Goal: Task Accomplishment & Management: Manage account settings

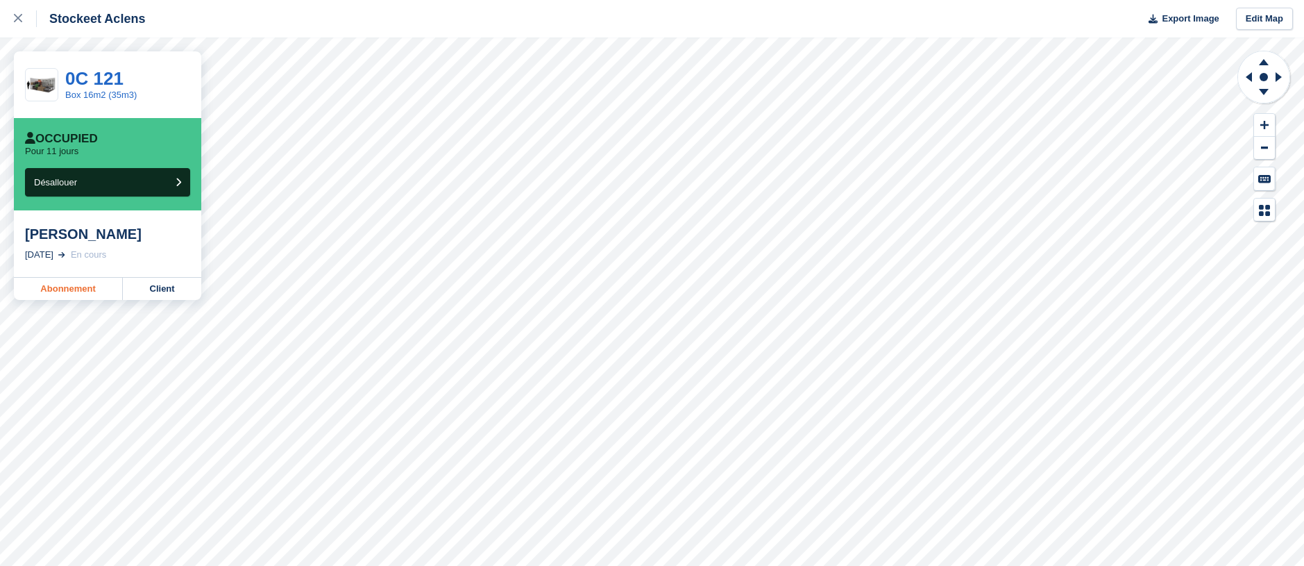
click at [67, 289] on link "Abonnement" at bounding box center [68, 289] width 109 height 22
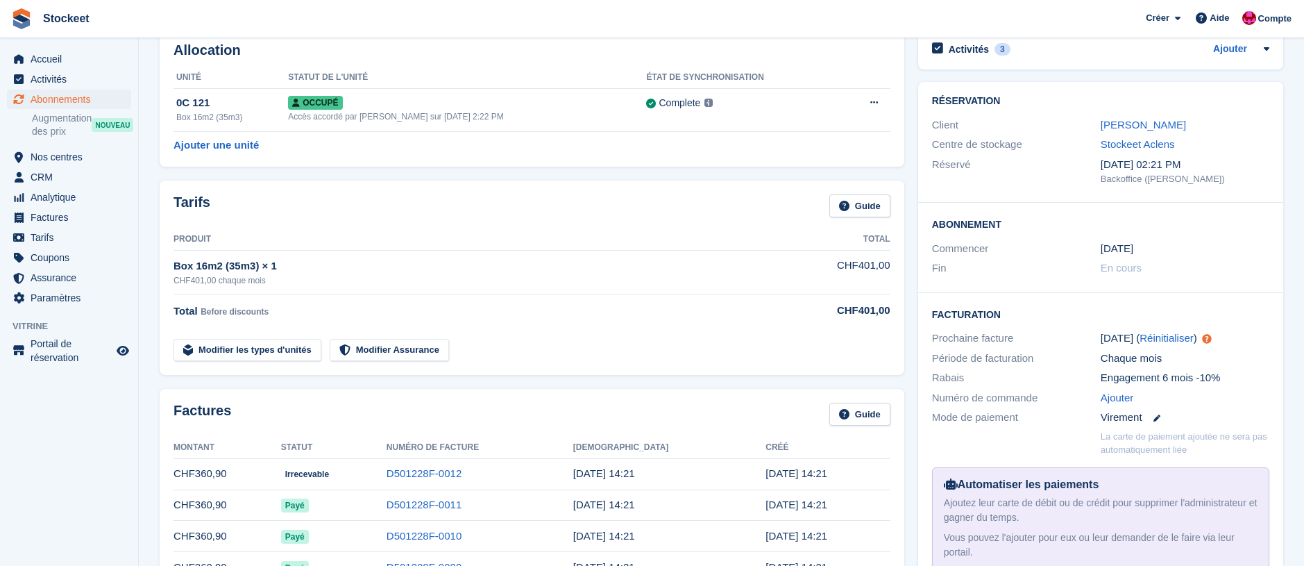
scroll to position [79, 0]
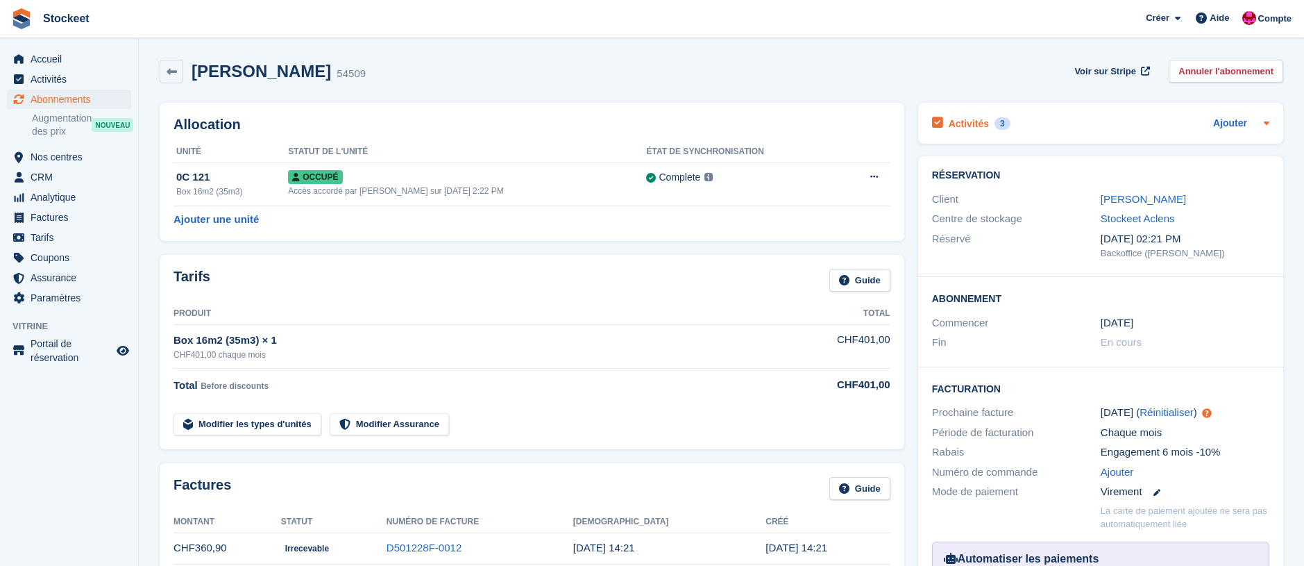
click at [963, 130] on div "Activités 3" at bounding box center [971, 123] width 78 height 19
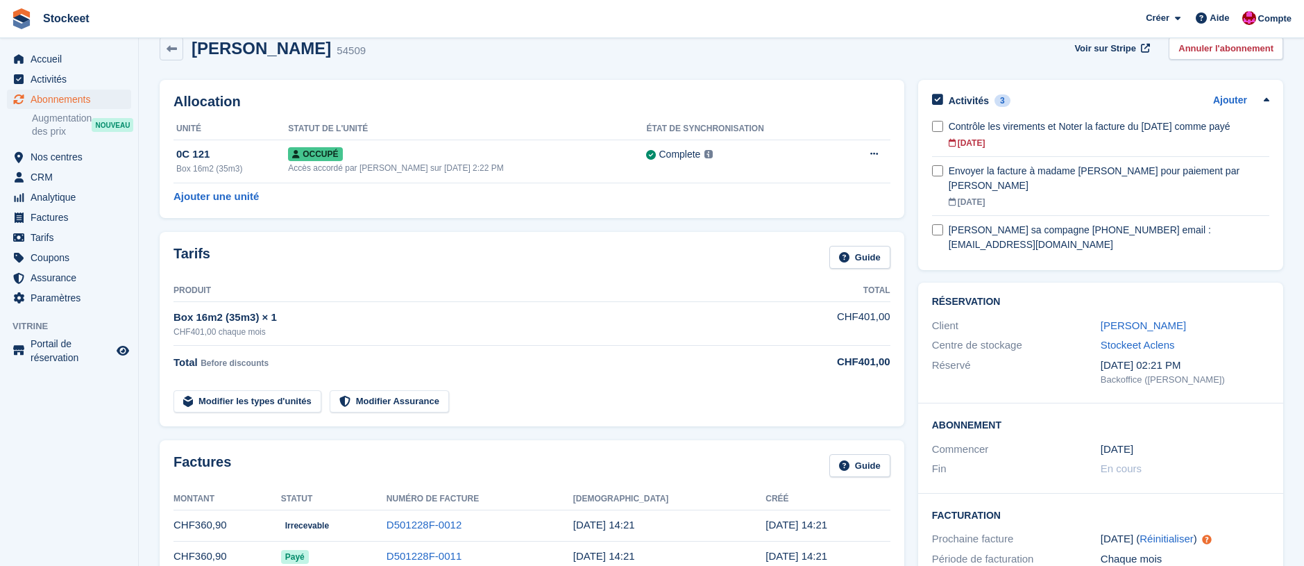
scroll to position [24, 0]
click at [462, 525] on link "D501228F-0012" at bounding box center [424, 524] width 75 height 12
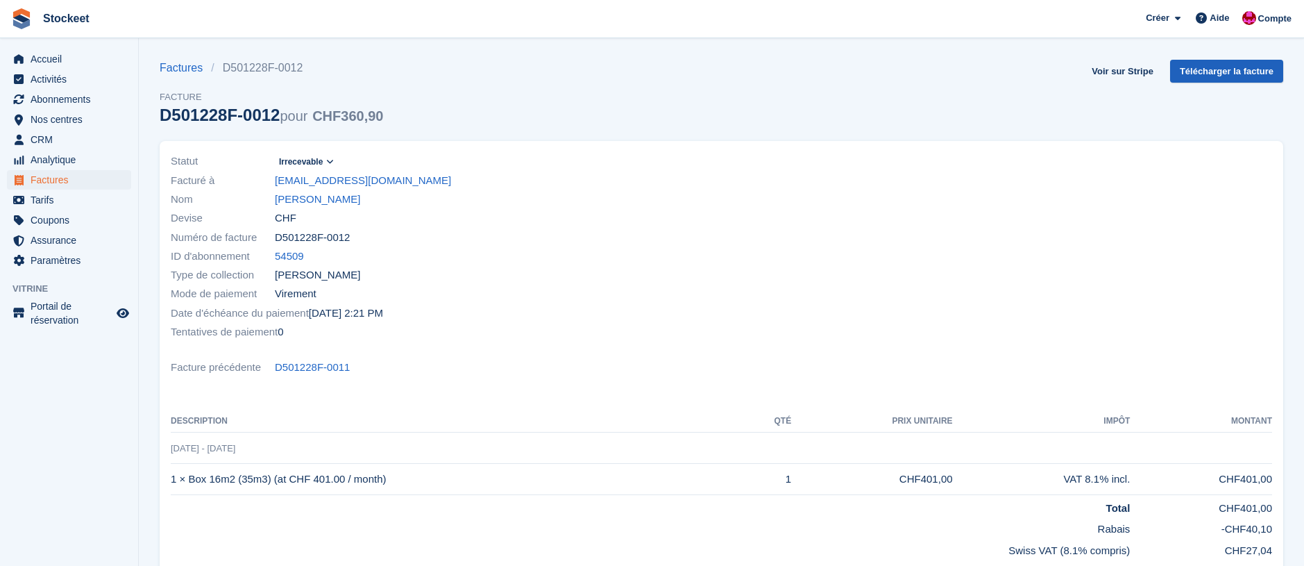
click at [1204, 63] on link "Télécharger la facture" at bounding box center [1226, 71] width 113 height 23
click at [308, 204] on link "[PERSON_NAME]" at bounding box center [317, 200] width 85 height 16
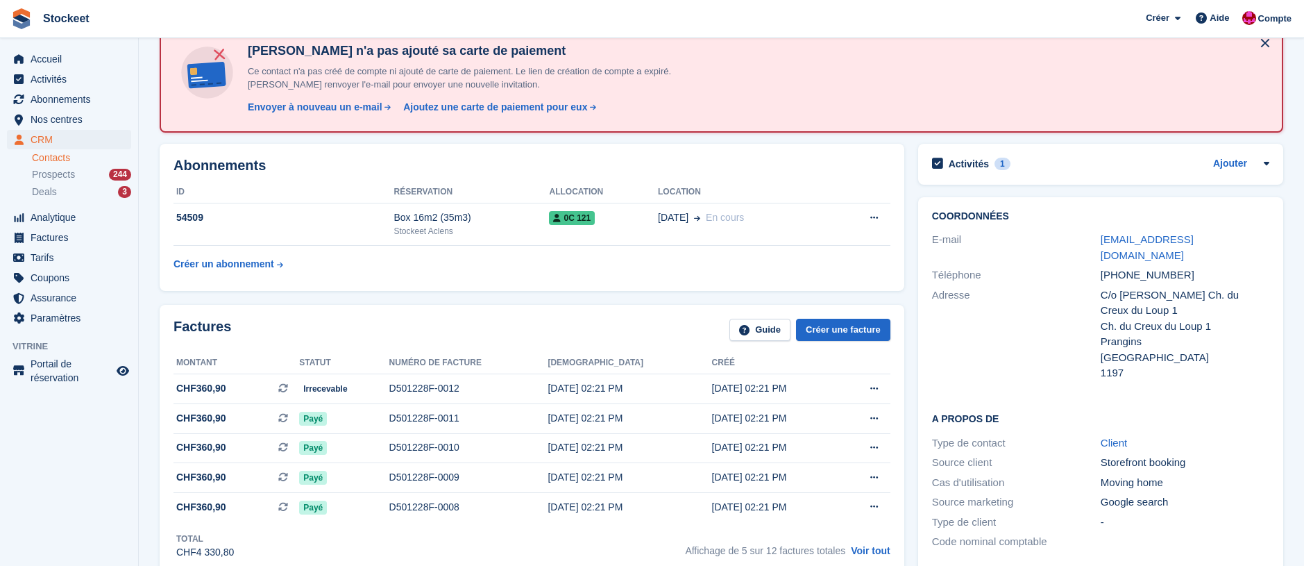
scroll to position [82, 0]
click at [970, 167] on h2 "Activités" at bounding box center [969, 164] width 40 height 12
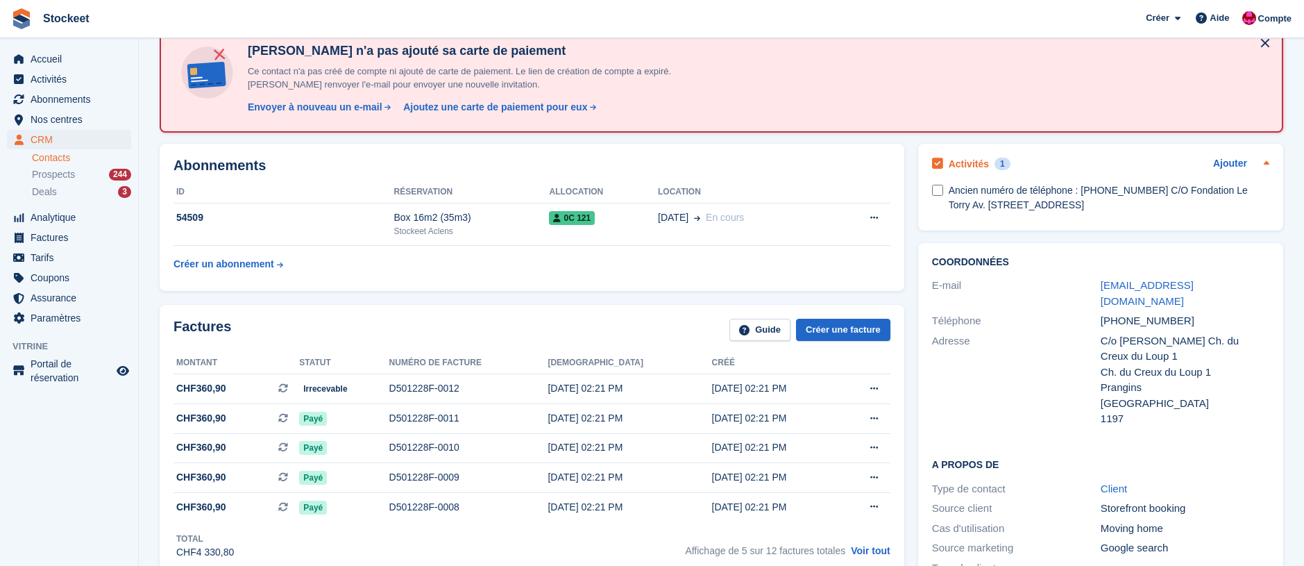
click at [968, 166] on h2 "Activités" at bounding box center [969, 164] width 40 height 12
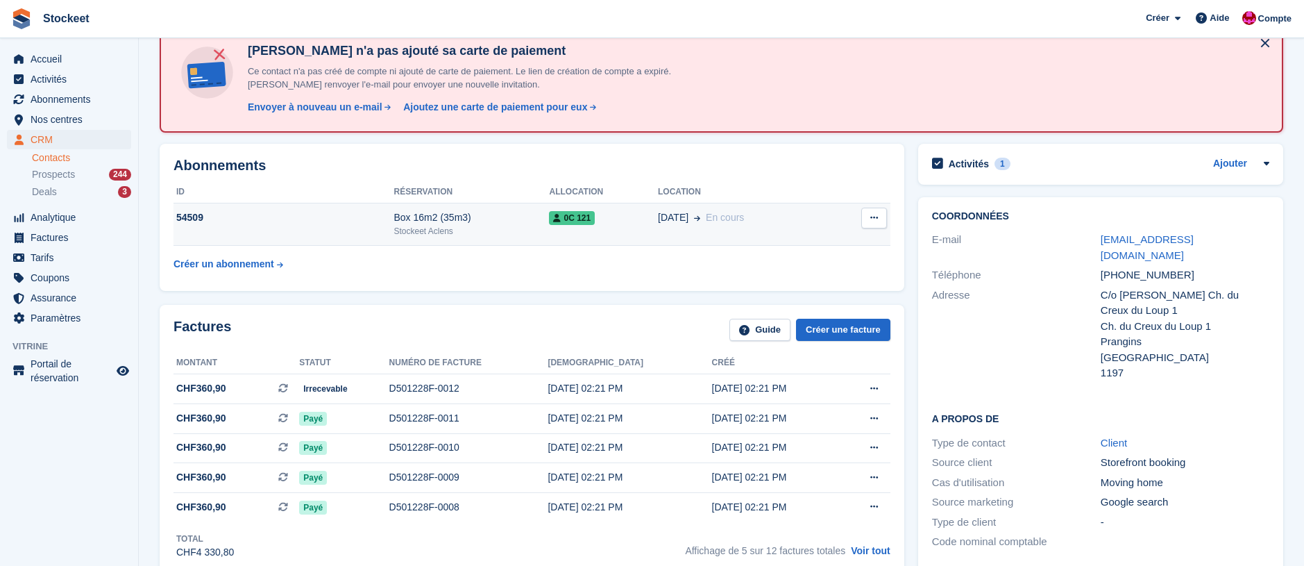
click at [462, 235] on div "Stockeet Aclens" at bounding box center [471, 231] width 155 height 12
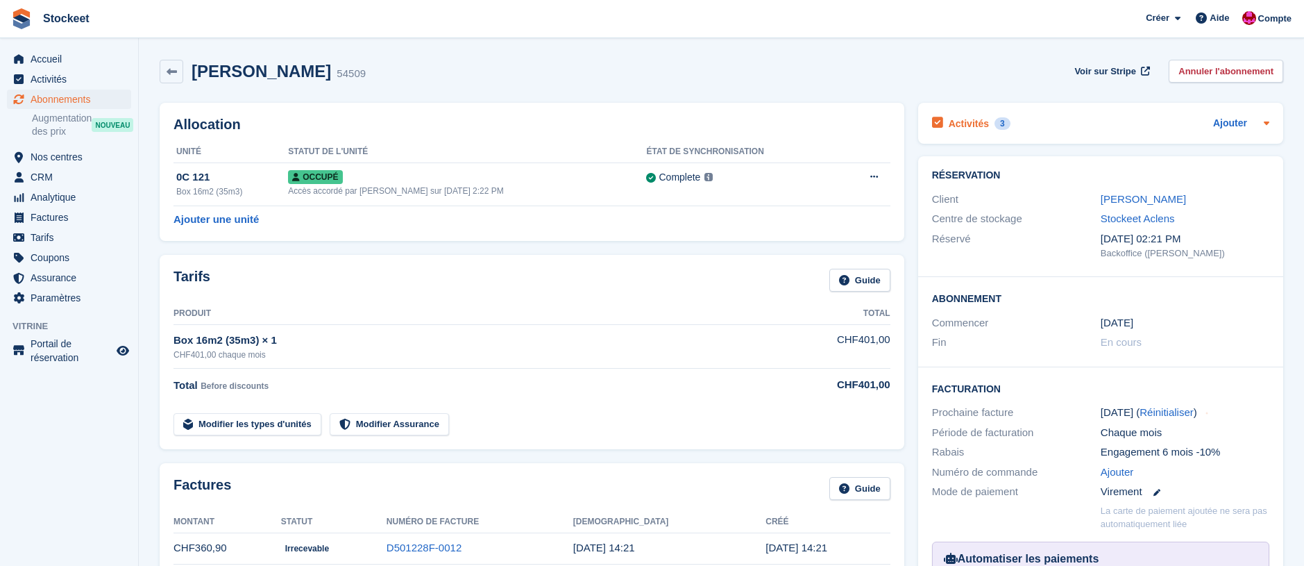
click at [968, 127] on h2 "Activités" at bounding box center [969, 123] width 40 height 12
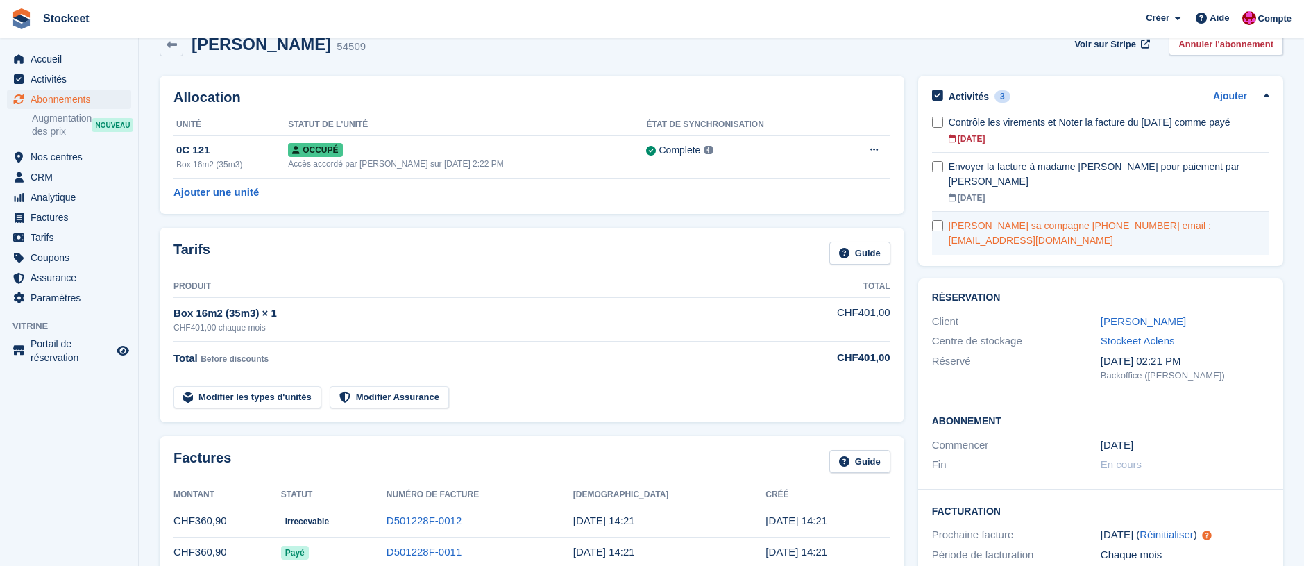
scroll to position [28, 0]
click at [1052, 219] on div "Antoinette Fleury sa compagne +41 79 501 45 58 email : atiti74@bluewin.ch" at bounding box center [1109, 232] width 321 height 29
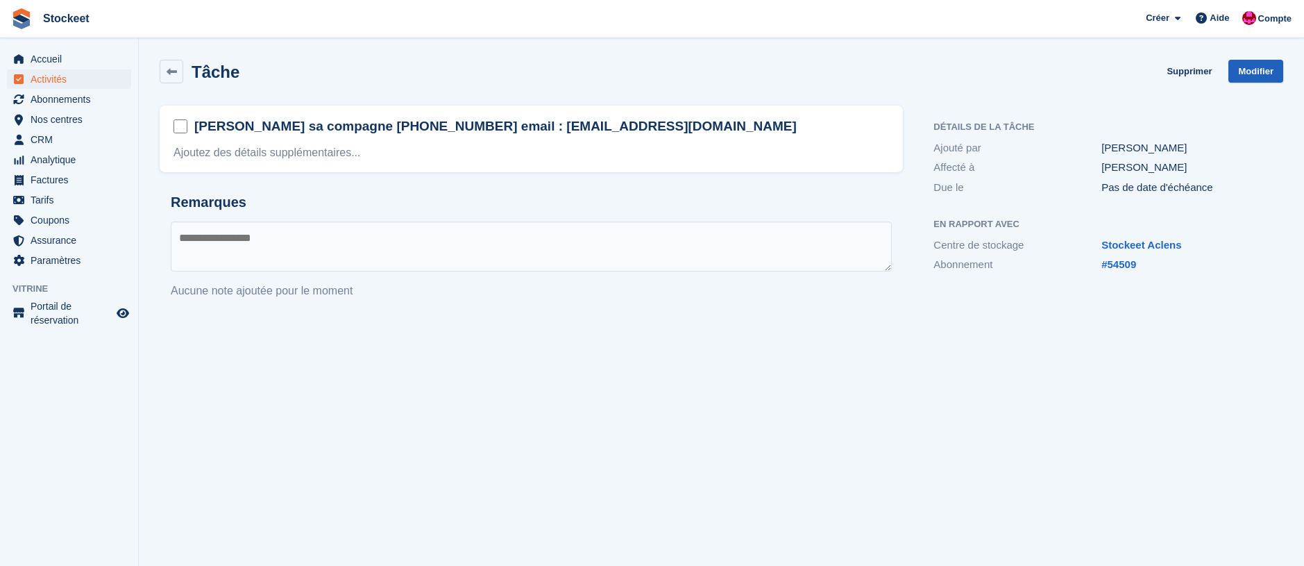
click at [1258, 68] on link "Modifier" at bounding box center [1255, 71] width 55 height 23
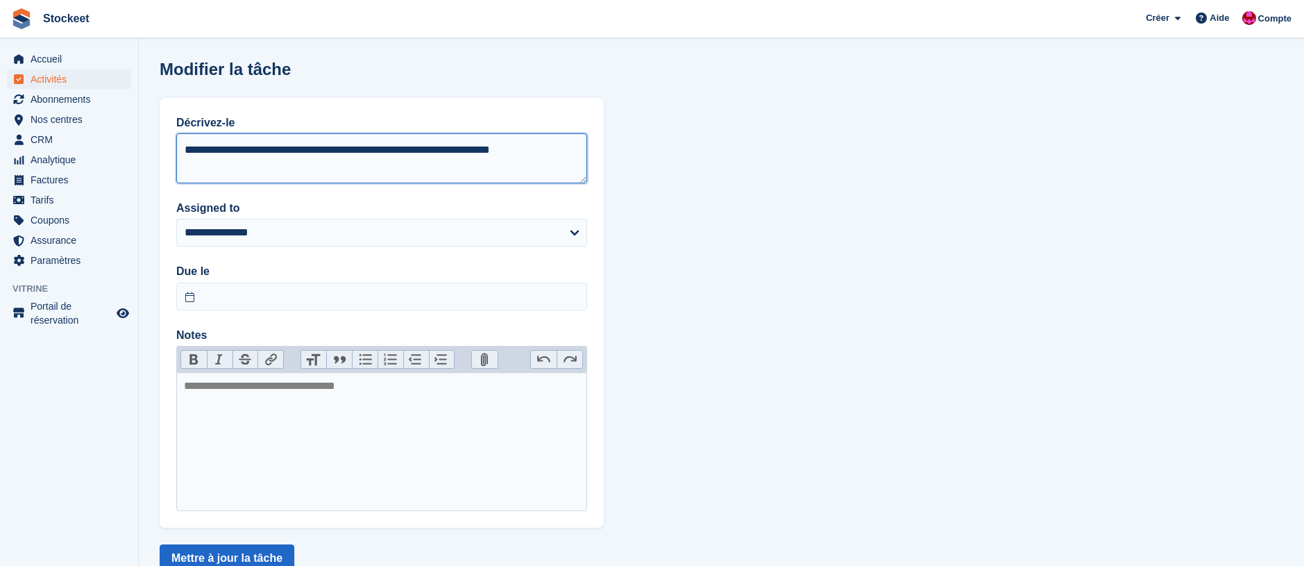
click at [278, 171] on textarea "**********" at bounding box center [381, 158] width 411 height 50
drag, startPoint x: 187, startPoint y: 168, endPoint x: 218, endPoint y: 170, distance: 30.6
click at [188, 167] on textarea "**********" at bounding box center [381, 158] width 411 height 50
click at [347, 164] on textarea "**********" at bounding box center [381, 158] width 411 height 50
type textarea "**********"
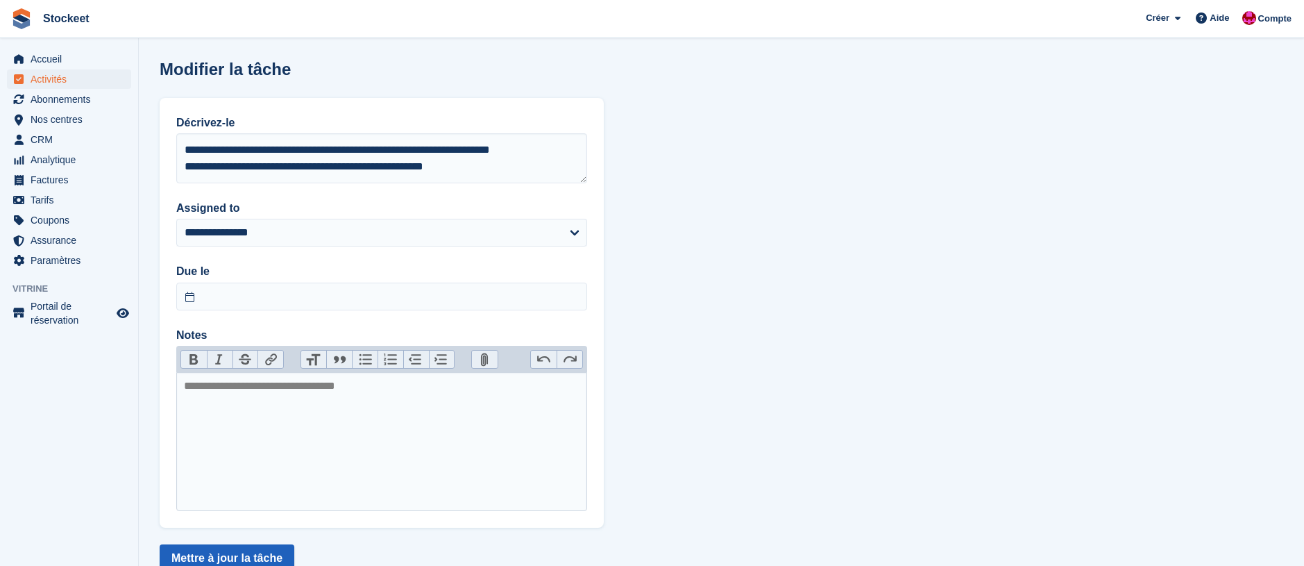
click at [255, 554] on button "Mettre à jour la tâche" at bounding box center [227, 558] width 135 height 28
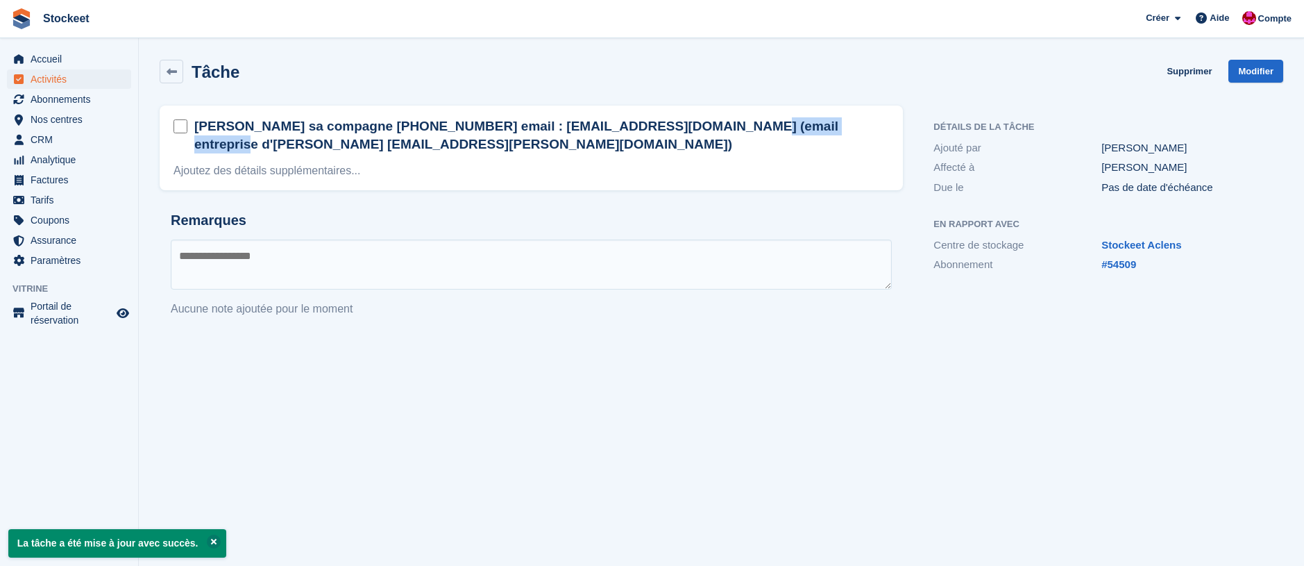
drag, startPoint x: 658, startPoint y: 127, endPoint x: 541, endPoint y: 127, distance: 117.3
click at [543, 127] on h2 "Antoinette Fleury sa compagne +41 79 501 45 58 email : atiti74@bluewin.ch (emai…" at bounding box center [541, 135] width 695 height 36
copy h2 "atiti74@bluewin.ch"
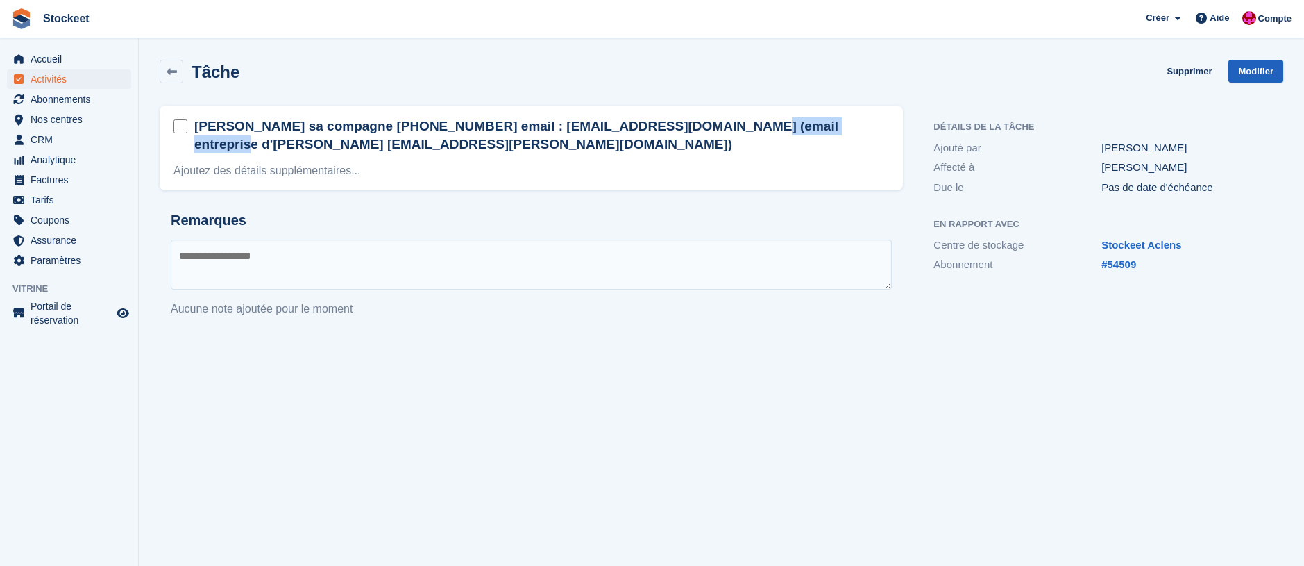
click at [1260, 76] on link "Modifier" at bounding box center [1255, 71] width 55 height 23
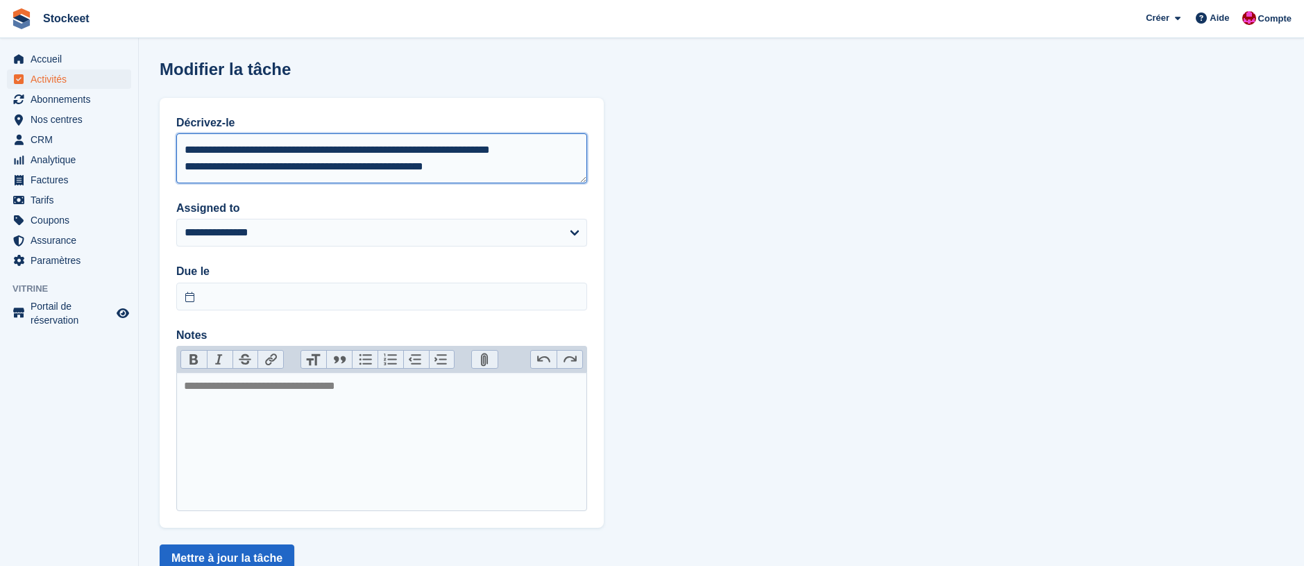
click at [512, 171] on textarea "**********" at bounding box center [381, 158] width 411 height 50
type textarea "**********"
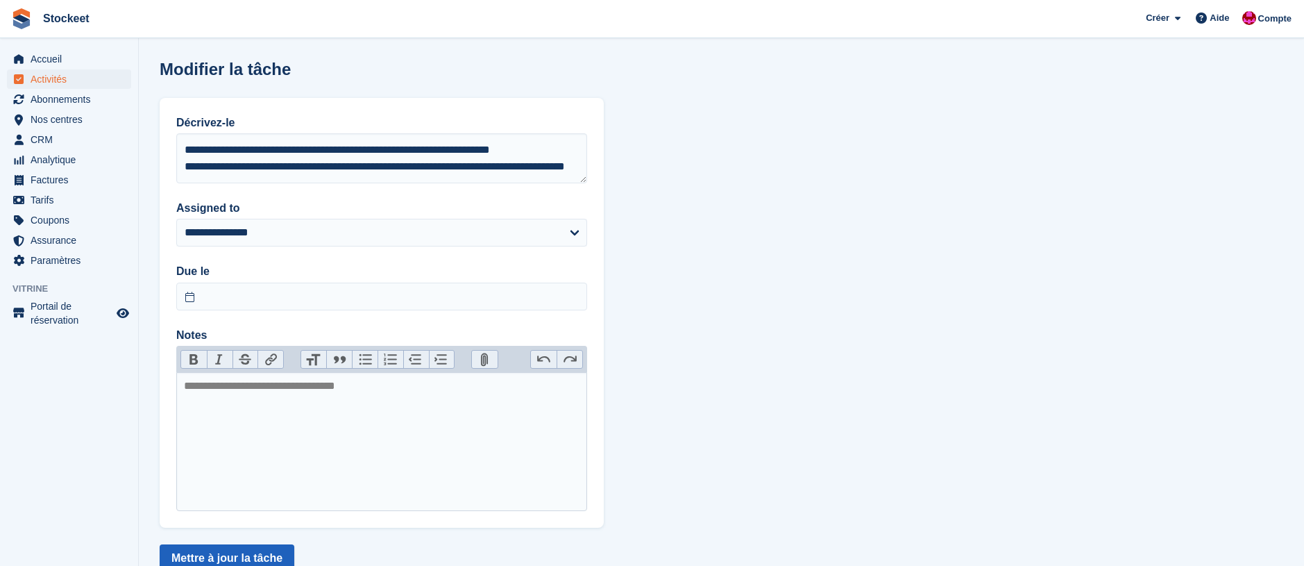
click at [255, 562] on button "Mettre à jour la tâche" at bounding box center [227, 558] width 135 height 28
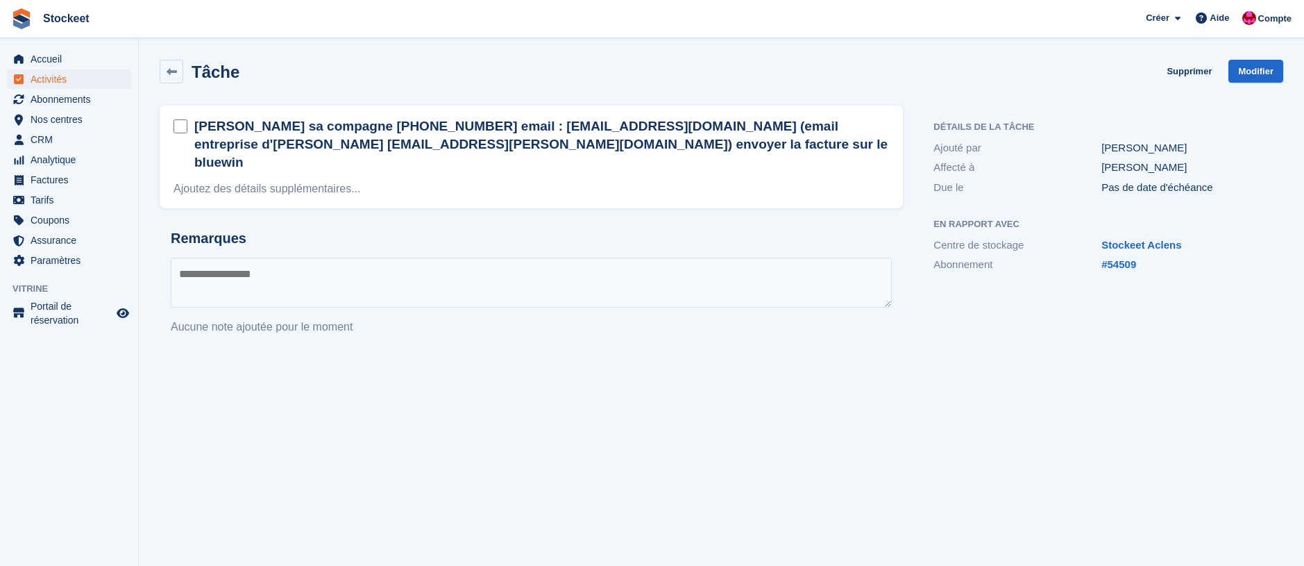
click at [698, 385] on section "La tâche a été mise à jour avec succès. Tâche Supprimer Modifier Antoinette Fle…" at bounding box center [721, 283] width 1165 height 566
drag, startPoint x: 650, startPoint y: 344, endPoint x: 667, endPoint y: 331, distance: 20.8
click at [649, 343] on section "La tâche a été mise à jour avec succès. Tâche Supprimer Modifier Antoinette Fle…" at bounding box center [721, 283] width 1165 height 566
